Goal: Task Accomplishment & Management: Use online tool/utility

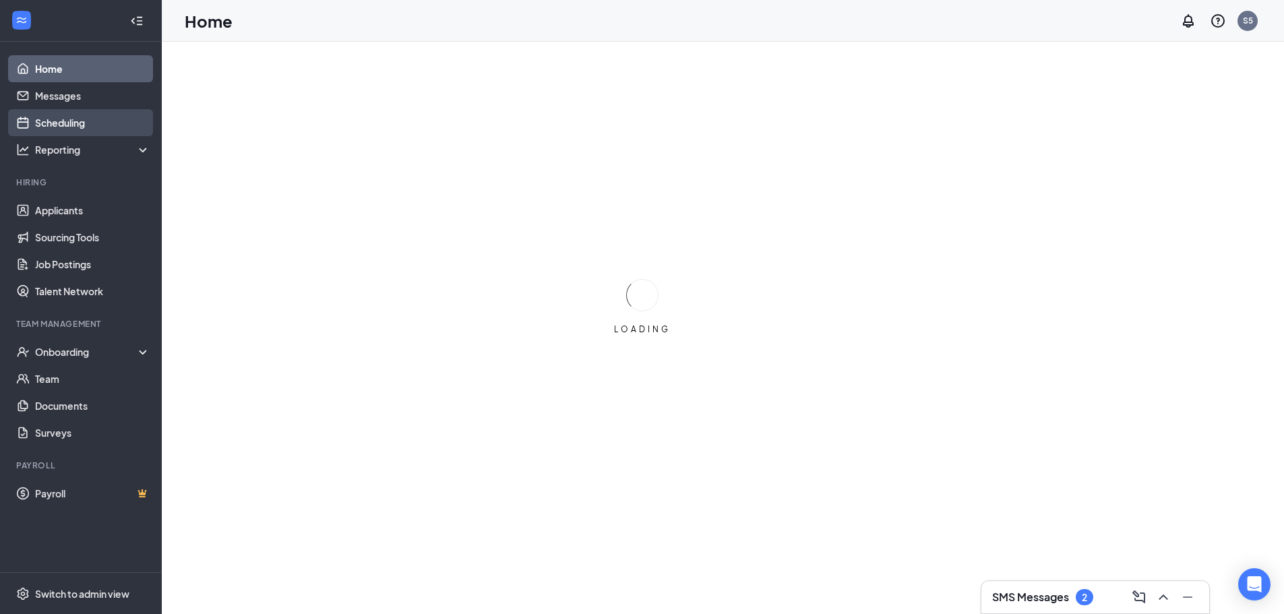
click at [75, 129] on link "Scheduling" at bounding box center [92, 122] width 115 height 27
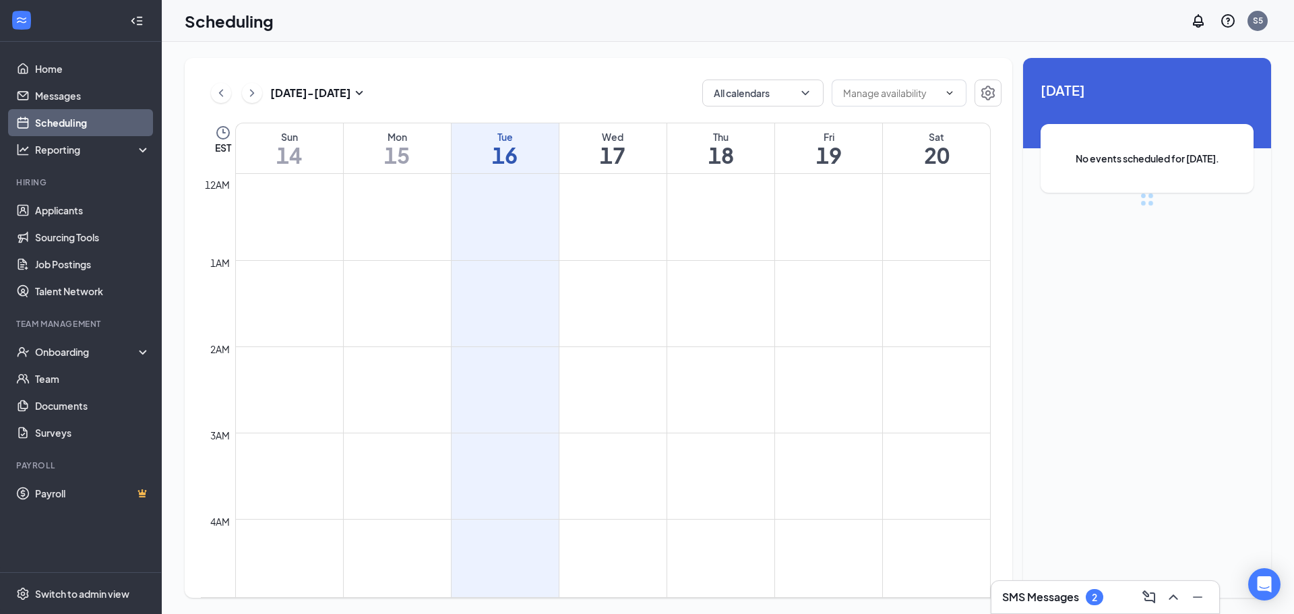
scroll to position [662, 0]
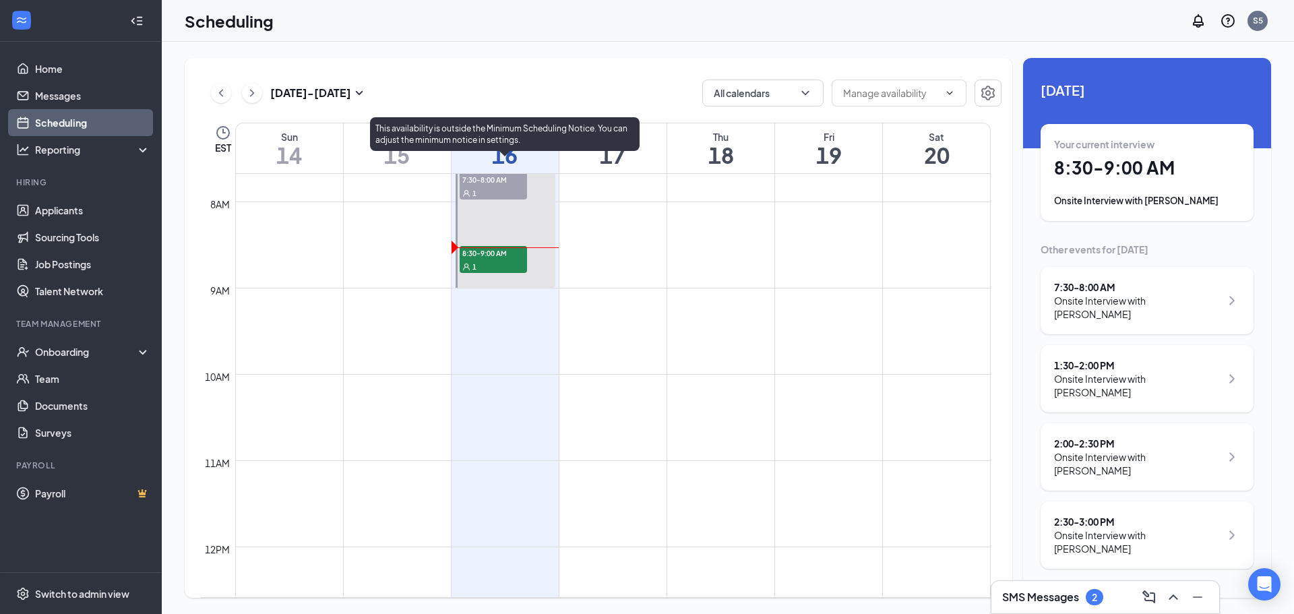
click at [483, 257] on span "8:30-9:00 AM" at bounding box center [493, 252] width 67 height 13
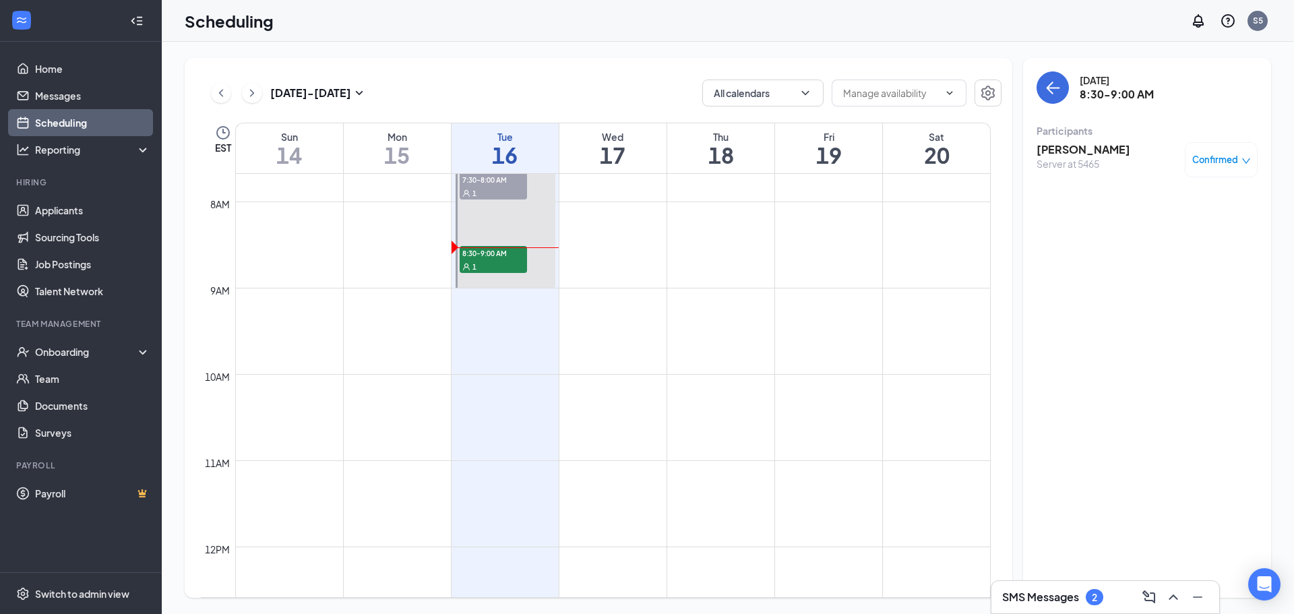
click at [1088, 149] on h3 "[PERSON_NAME]" at bounding box center [1083, 149] width 94 height 15
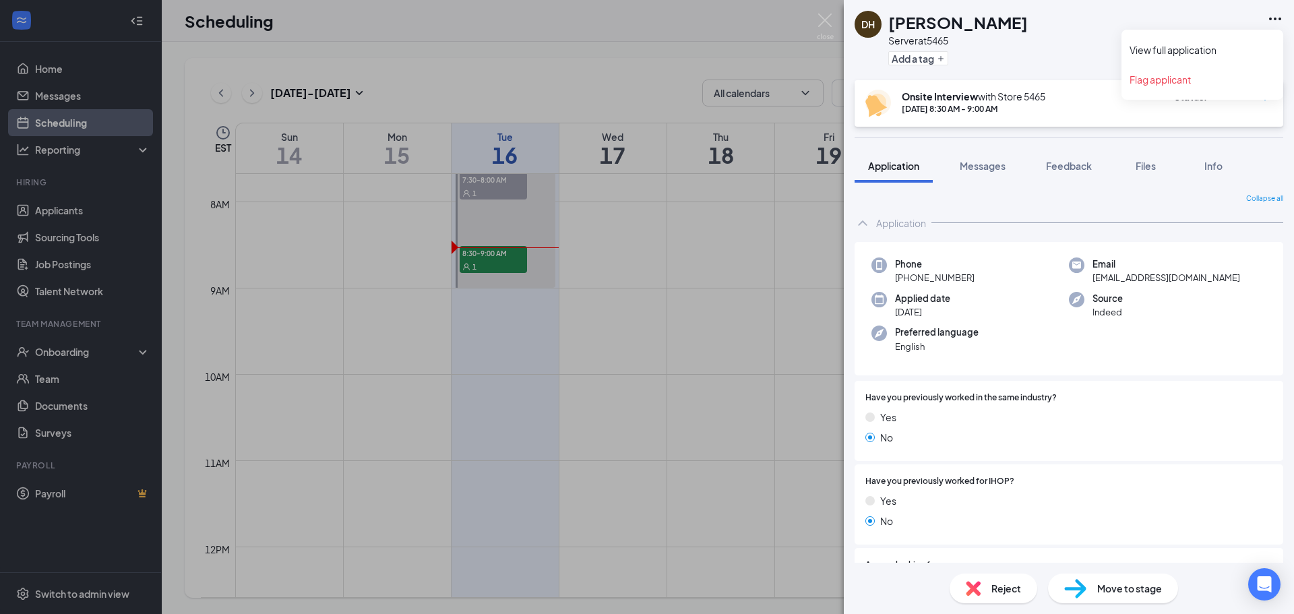
click at [1278, 22] on icon "Ellipses" at bounding box center [1275, 19] width 16 height 16
click at [1197, 48] on link "View full application" at bounding box center [1202, 49] width 146 height 13
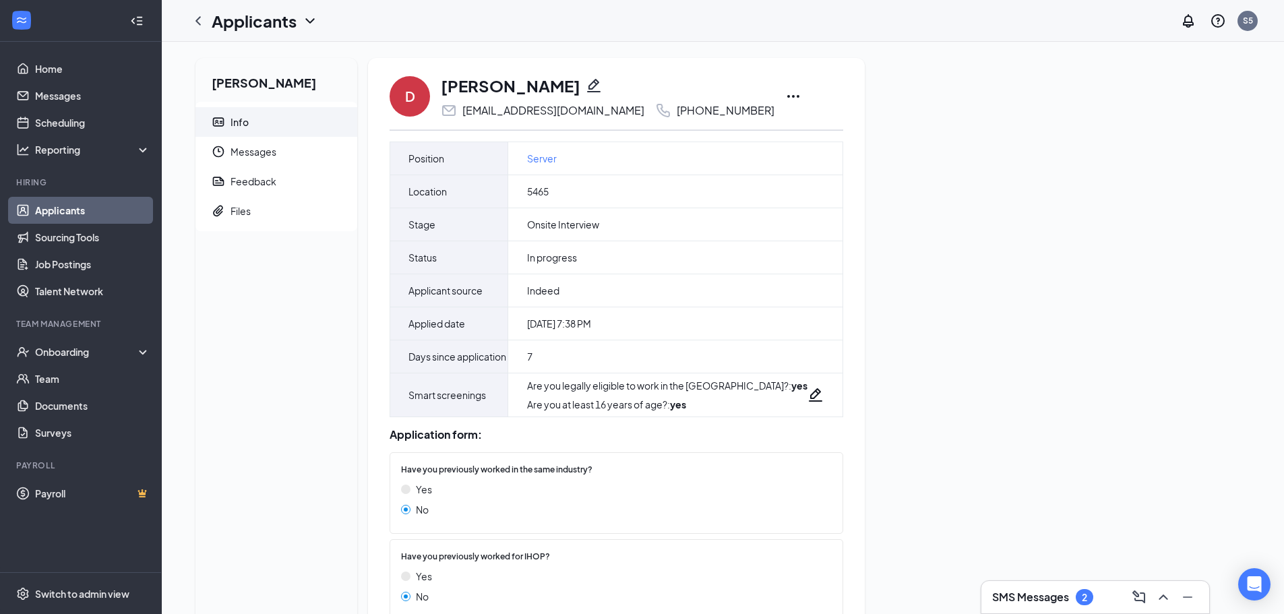
click at [801, 95] on icon "Ellipses" at bounding box center [793, 96] width 16 height 16
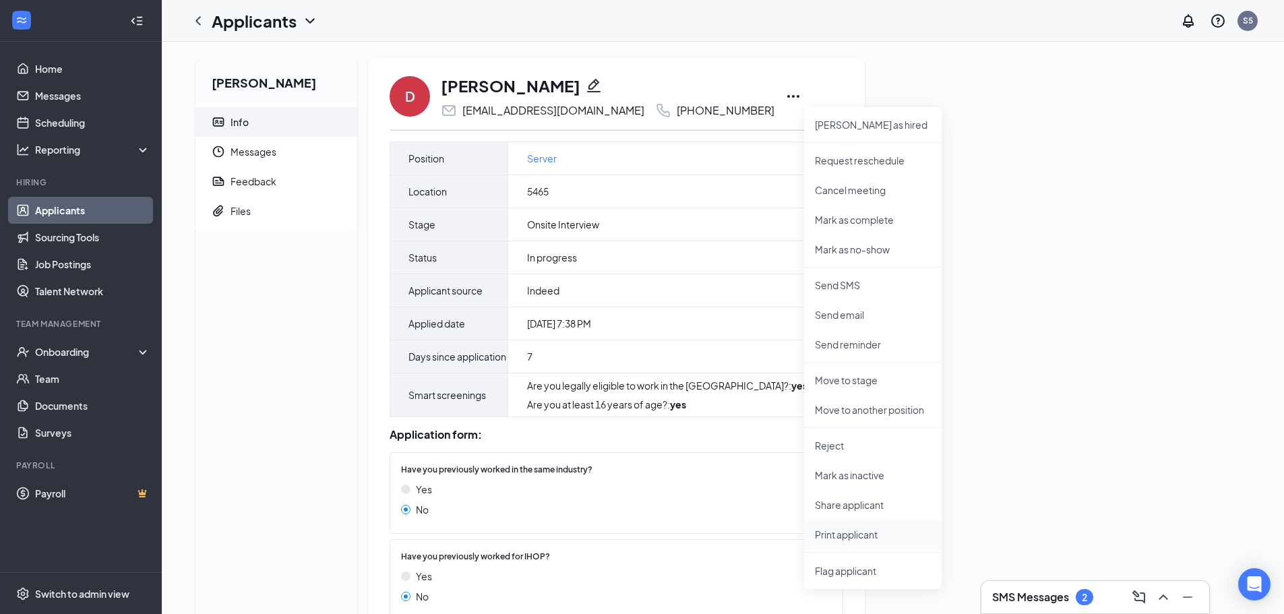
click at [860, 534] on p "Print applicant" at bounding box center [873, 534] width 116 height 13
